Goal: Find specific page/section: Find specific page/section

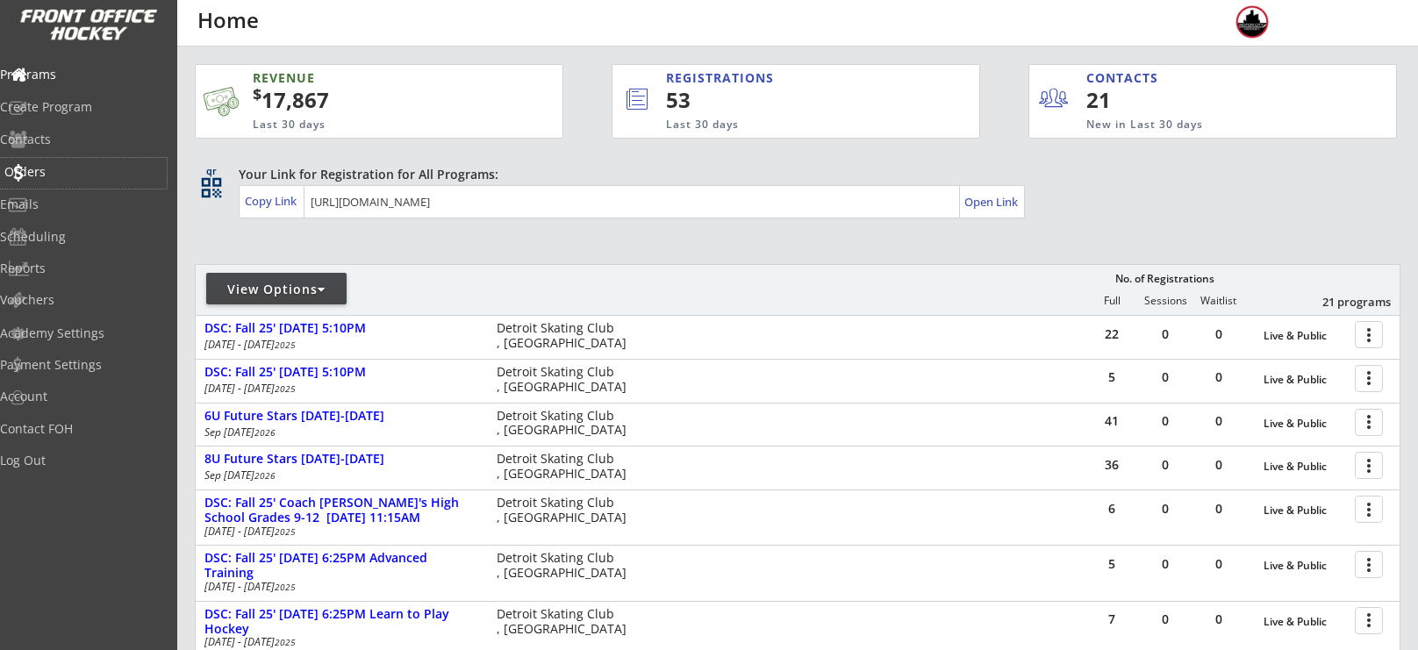
click at [60, 175] on div "Orders" at bounding box center [83, 172] width 158 height 12
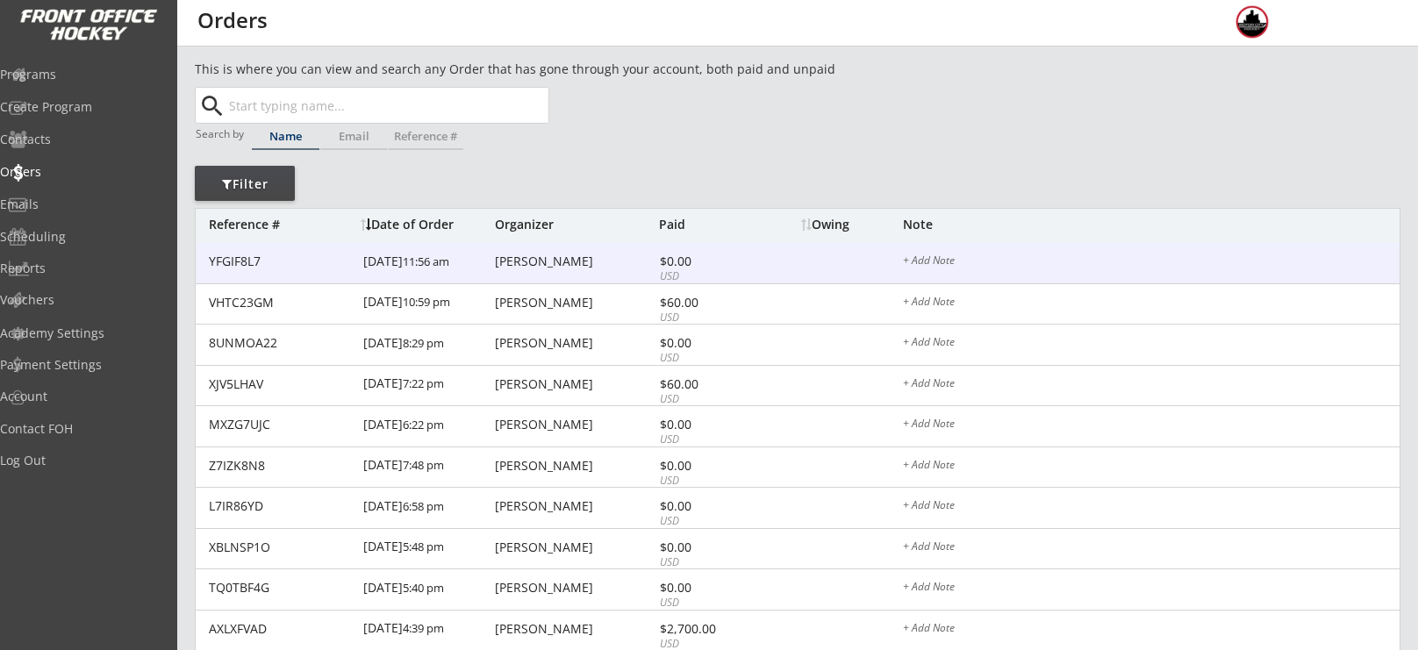
click at [550, 255] on div "[PERSON_NAME]" at bounding box center [575, 261] width 160 height 12
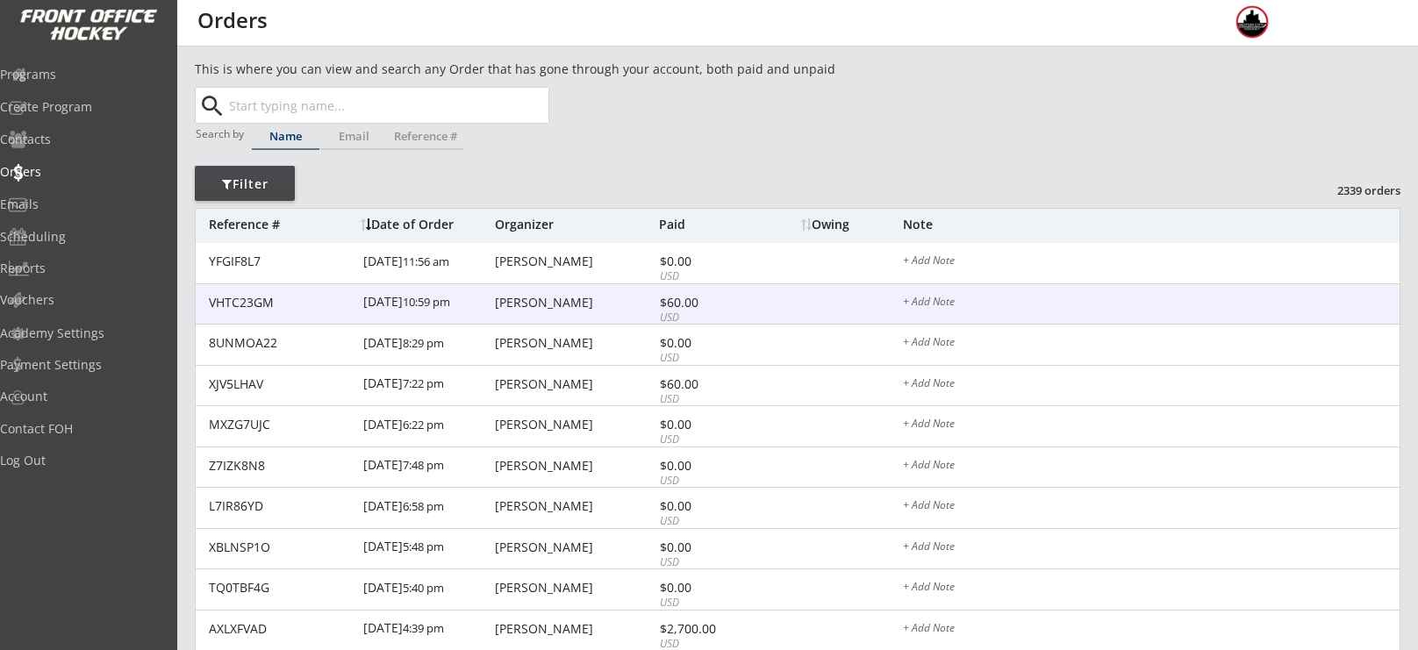
click at [544, 290] on div "VHTC23GM [DATE] 10:59 pm [PERSON_NAME] $60.00 USD + Add Note" at bounding box center [798, 304] width 1204 height 41
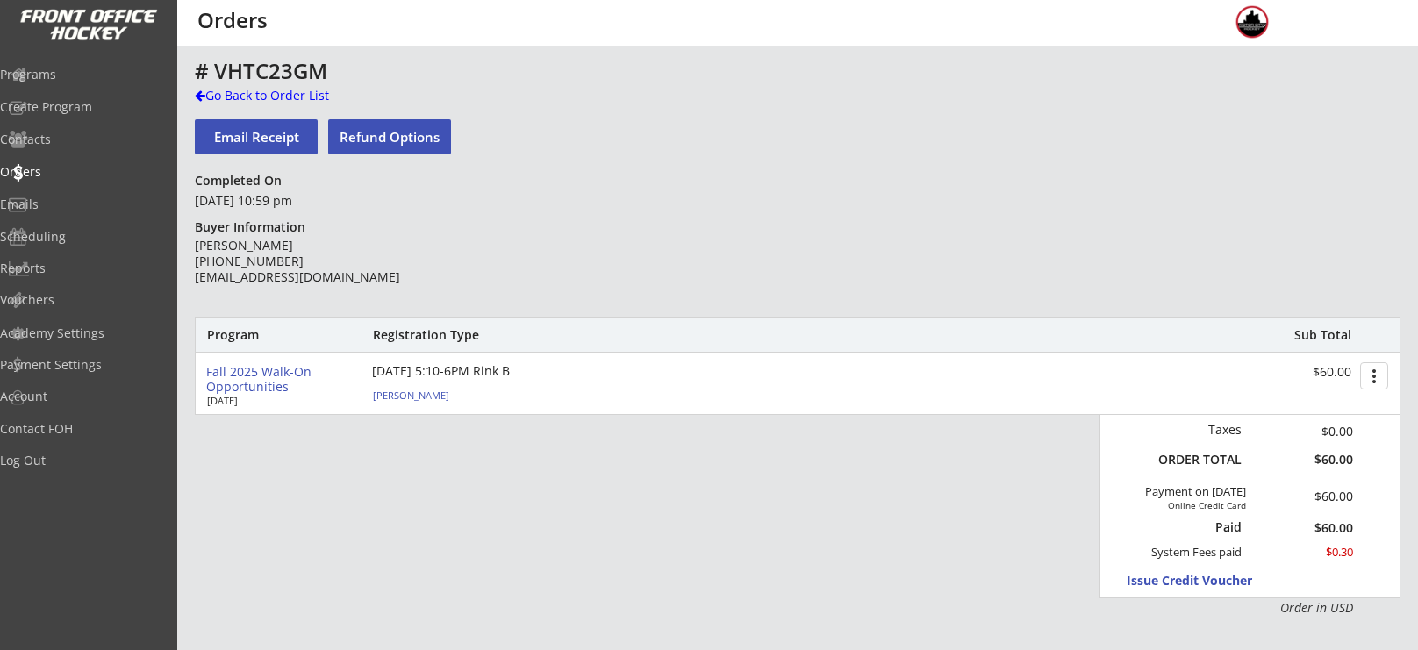
click at [595, 259] on div "# VHTC23GM Go Back to Order List Email Receipt Refund Options Completed On [DAT…" at bounding box center [798, 572] width 1206 height 1025
click at [111, 81] on div "Programs" at bounding box center [83, 76] width 167 height 31
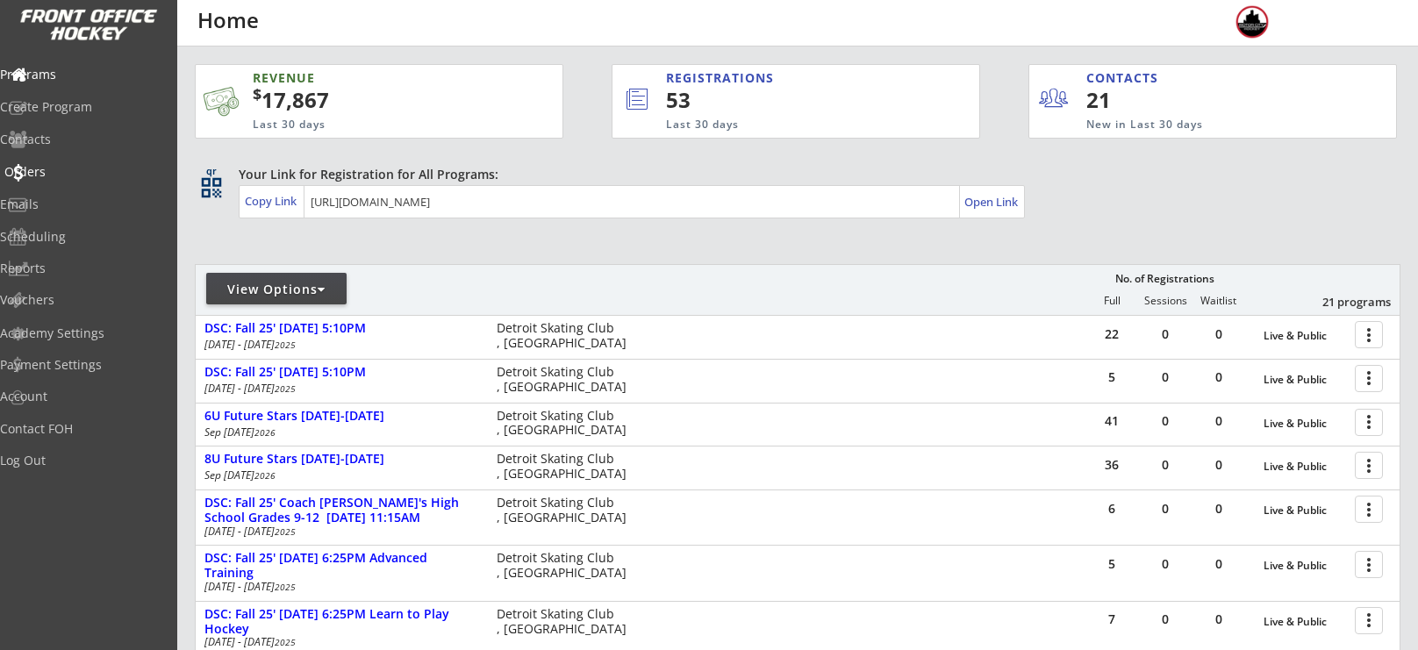
click at [54, 174] on div "Orders" at bounding box center [83, 172] width 158 height 12
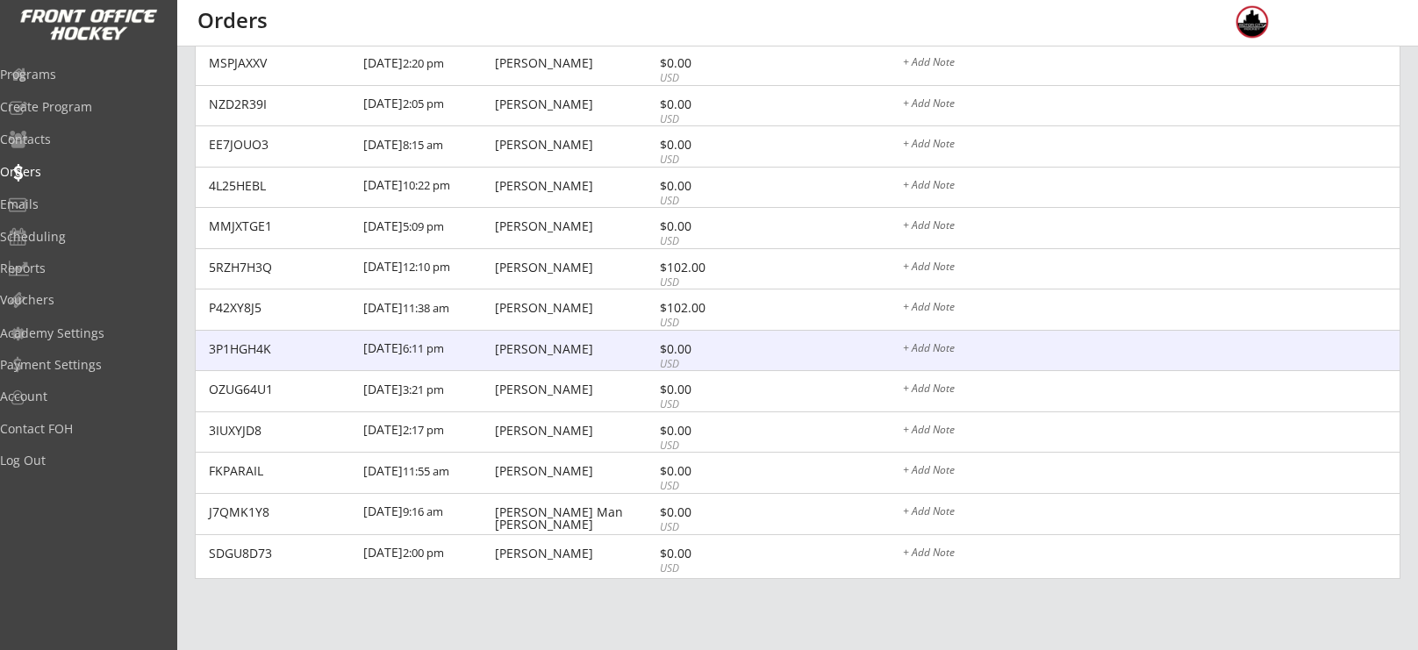
scroll to position [611, 0]
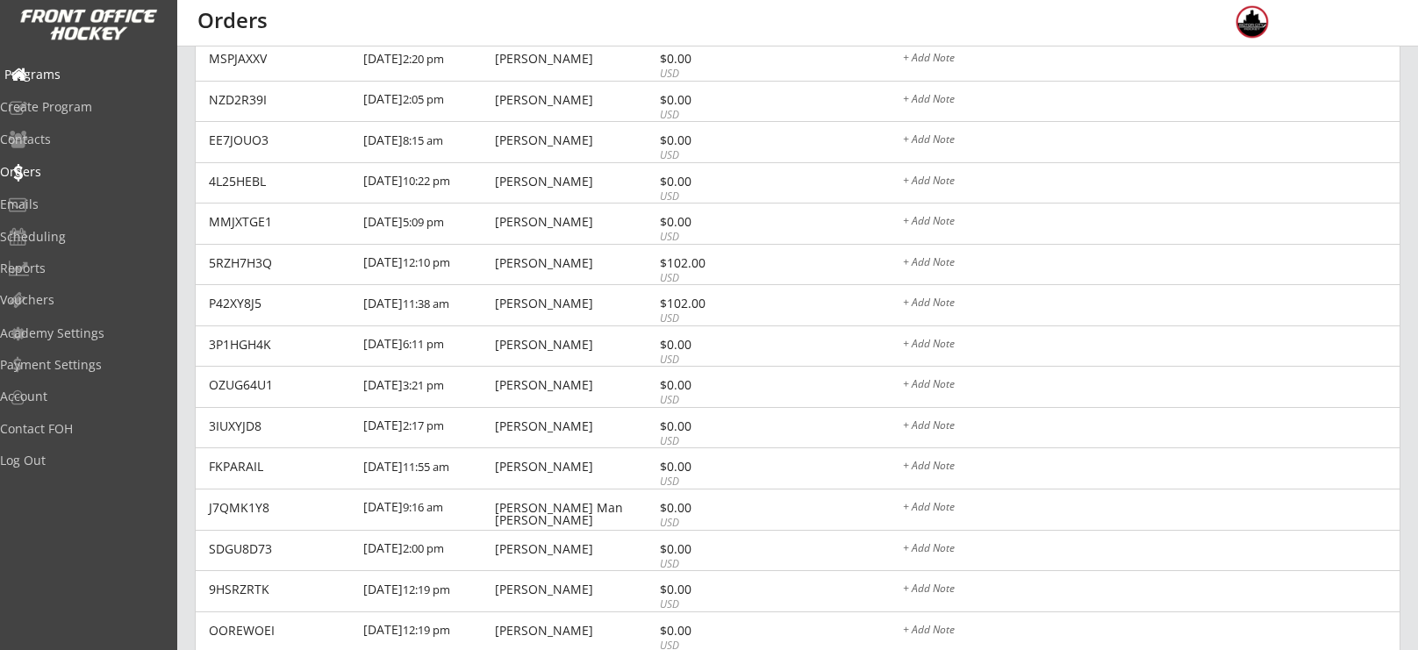
click at [49, 79] on div "Programs" at bounding box center [83, 74] width 158 height 12
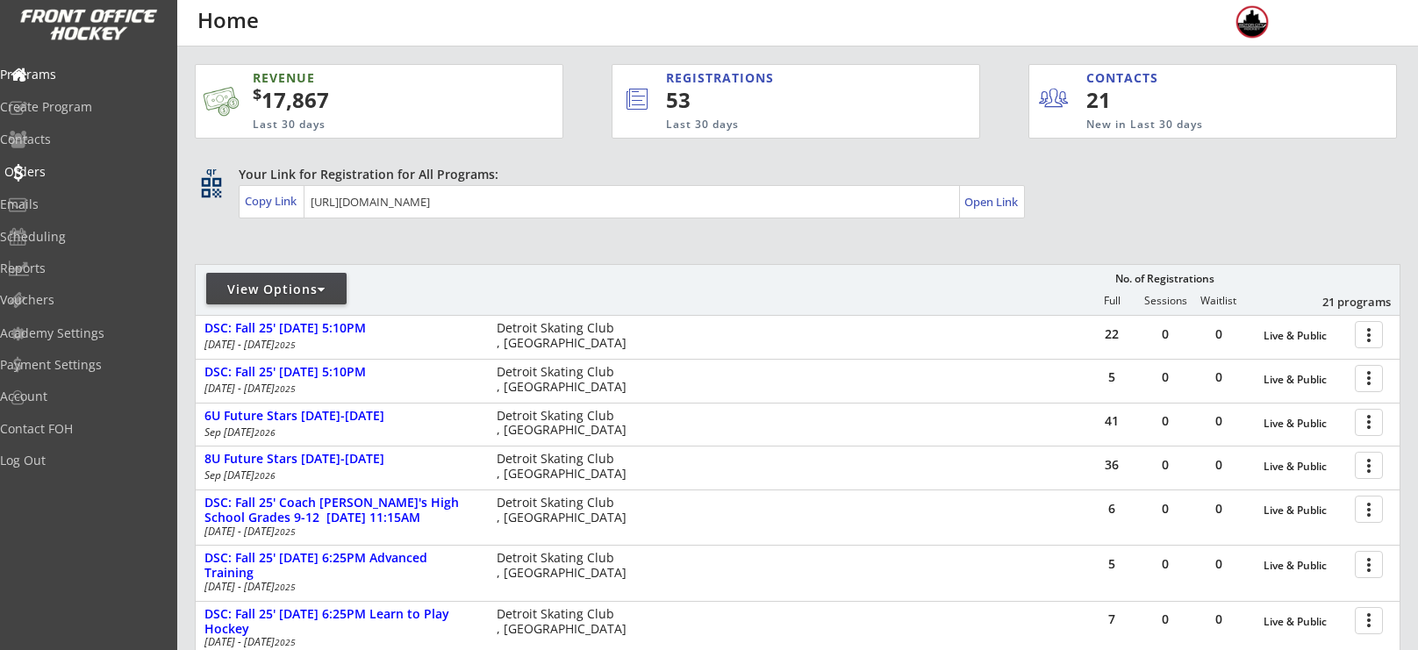
drag, startPoint x: 43, startPoint y: 189, endPoint x: 56, endPoint y: 170, distance: 22.6
click at [56, 170] on div "Programs Create Program Contacts Orders Emails Scheduling Reports Vouchers" at bounding box center [88, 186] width 177 height 263
click at [56, 170] on div "Orders" at bounding box center [83, 172] width 158 height 12
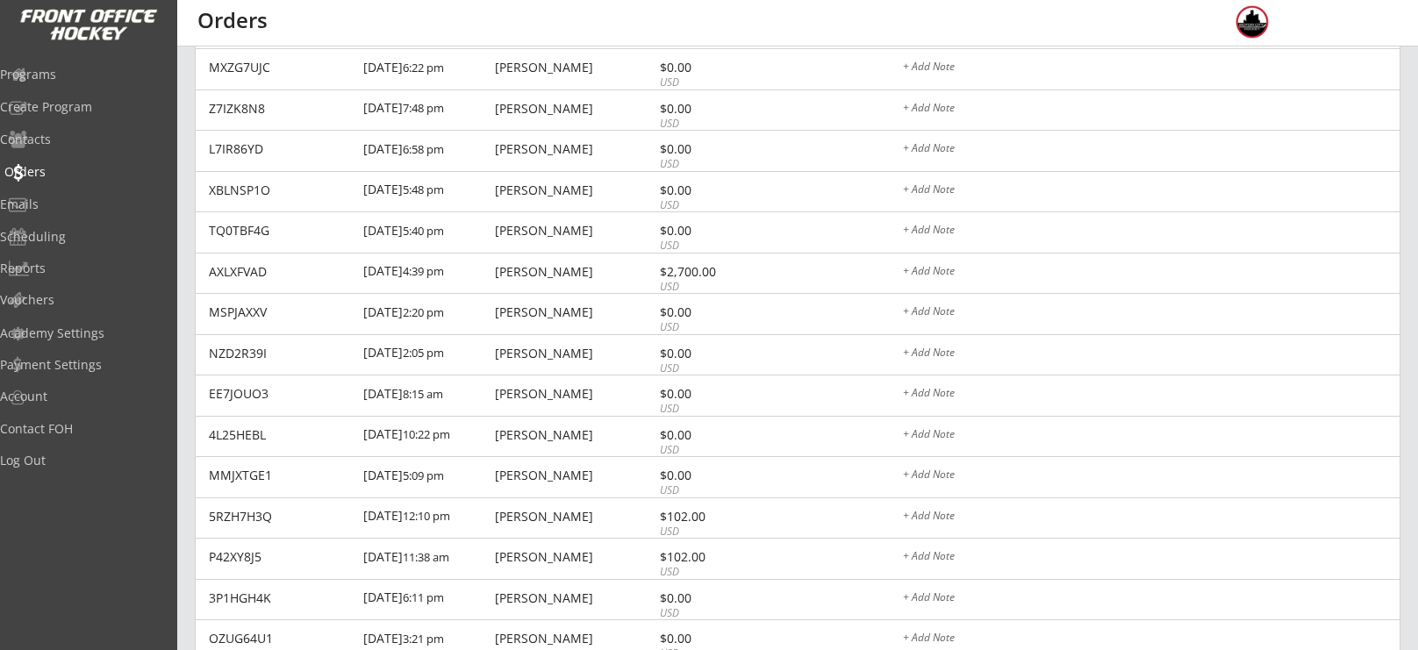
scroll to position [381, 0]
